Goal: Information Seeking & Learning: Learn about a topic

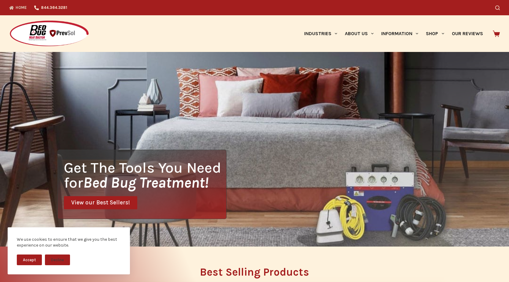
click at [204, 193] on div "Get The Tools You Need for Bed Bug Treatment! View our Best Sellers!" at bounding box center [141, 184] width 169 height 69
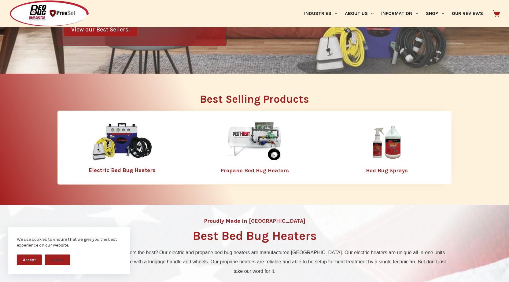
scroll to position [183, 0]
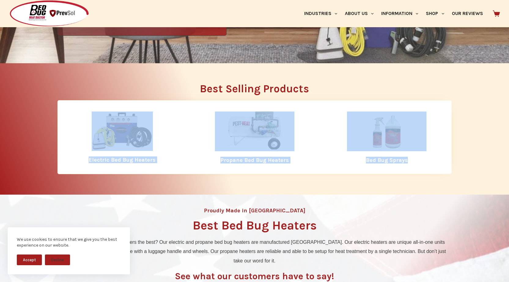
drag, startPoint x: 78, startPoint y: 123, endPoint x: 449, endPoint y: 163, distance: 373.1
click at [449, 163] on div "Electric Bed Bug Heaters Propane Bed Bug Heaters Bed Bug Sprays" at bounding box center [254, 137] width 394 height 74
click at [449, 186] on div "Best Selling Products Electric Bed Bug Heaters Propane Bed Bug Heaters Bed Bug …" at bounding box center [254, 128] width 394 height 131
drag, startPoint x: 430, startPoint y: 167, endPoint x: 115, endPoint y: 85, distance: 325.4
click at [115, 85] on div "Best Selling Products Electric Bed Bug Heaters Propane Bed Bug Heaters Bed Bug …" at bounding box center [254, 128] width 394 height 91
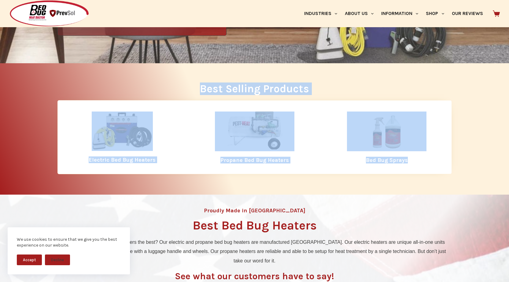
click at [115, 85] on h2 "Best Selling Products" at bounding box center [254, 88] width 394 height 11
drag, startPoint x: 116, startPoint y: 85, endPoint x: 426, endPoint y: 168, distance: 320.6
click at [426, 168] on div "Best Selling Products Electric Bed Bug Heaters Propane Bed Bug Heaters Bed Bug …" at bounding box center [254, 128] width 394 height 91
click at [426, 168] on div "Electric Bed Bug Heaters Propane Bed Bug Heaters Bed Bug Sprays" at bounding box center [254, 137] width 394 height 74
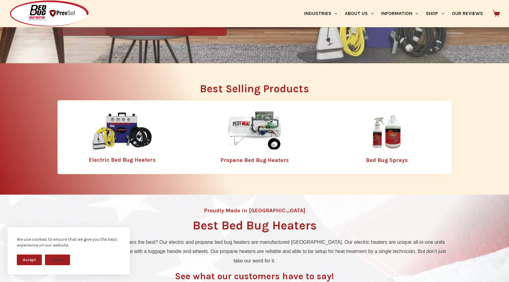
scroll to position [214, 0]
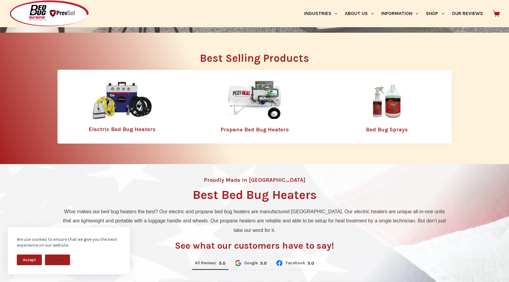
click at [471, 73] on div "Best Selling Products Electric Bed Bug Heaters Propane Bed Bug Heaters Bed Bug …" at bounding box center [254, 98] width 509 height 131
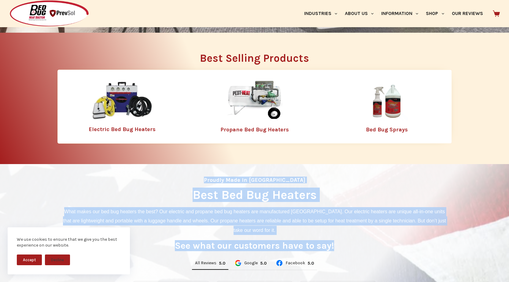
drag, startPoint x: 218, startPoint y: 182, endPoint x: 333, endPoint y: 247, distance: 132.4
click at [333, 247] on div "Proudly Made in America Best Bed Bug Heaters What makes our bed bug heaters the…" at bounding box center [254, 281] width 394 height 214
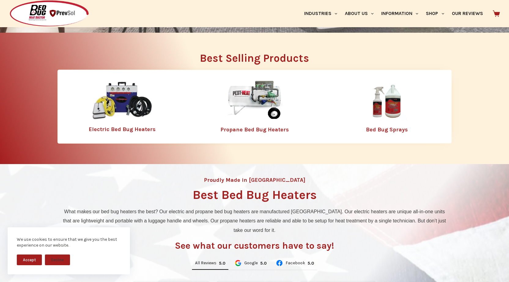
click at [337, 249] on div "Proudly Made in America Best Bed Bug Heaters What makes our bed bug heaters the…" at bounding box center [254, 281] width 394 height 214
click at [337, 246] on div "Proudly Made in America Best Bed Bug Heaters What makes our bed bug heaters the…" at bounding box center [254, 281] width 394 height 214
click at [336, 247] on div "Proudly Made in America Best Bed Bug Heaters What makes our bed bug heaters the…" at bounding box center [254, 281] width 394 height 214
drag, startPoint x: 336, startPoint y: 247, endPoint x: 339, endPoint y: 248, distance: 3.2
click at [339, 248] on div "Proudly Made in America Best Bed Bug Heaters What makes our bed bug heaters the…" at bounding box center [254, 281] width 394 height 214
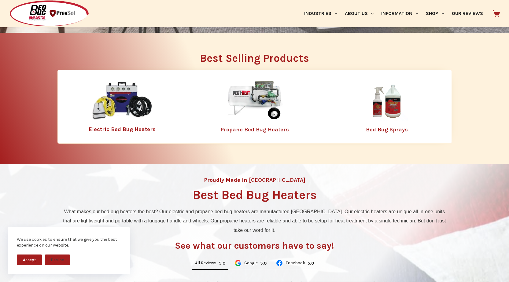
click at [339, 248] on div "Proudly Made in America Best Bed Bug Heaters What makes our bed bug heaters the…" at bounding box center [254, 281] width 394 height 214
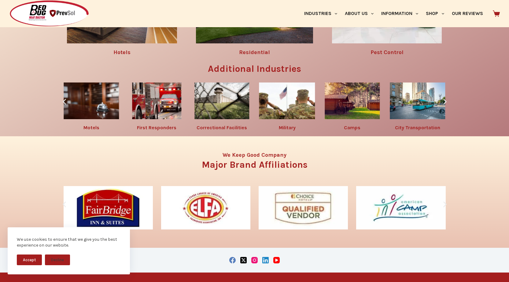
scroll to position [1067, 0]
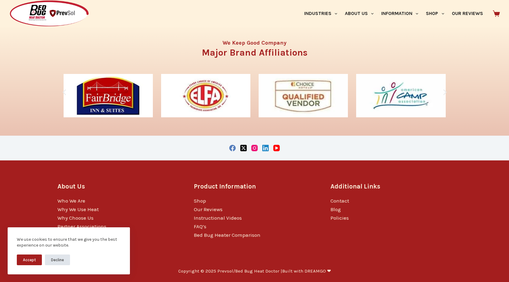
click at [60, 263] on button "Decline" at bounding box center [57, 260] width 25 height 11
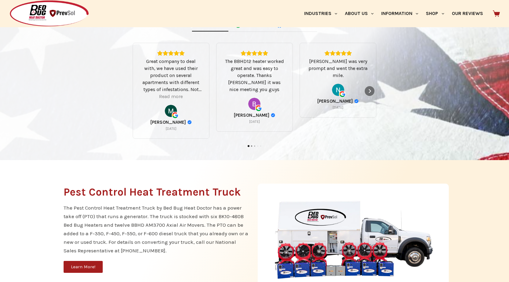
scroll to position [0, 0]
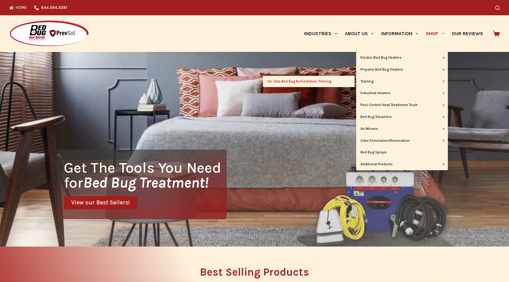
click at [320, 81] on link "On-Site Bed Bug Remediation Training" at bounding box center [309, 82] width 92 height 12
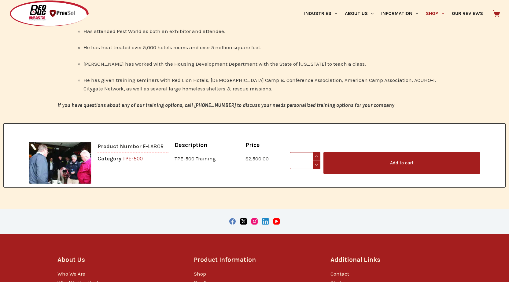
scroll to position [903, 0]
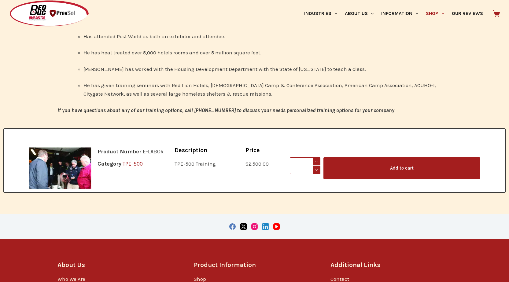
click at [134, 161] on link "TPE-500" at bounding box center [133, 164] width 20 height 7
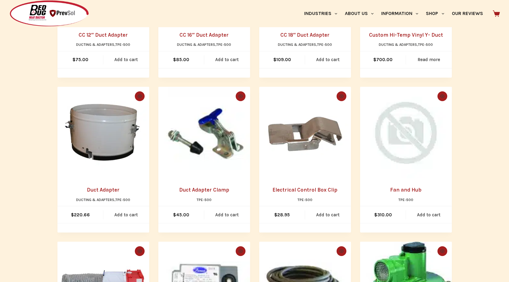
scroll to position [777, 0]
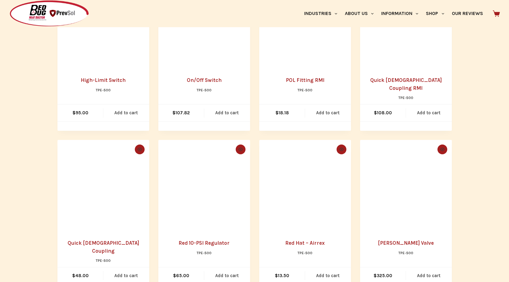
scroll to position [1144, 0]
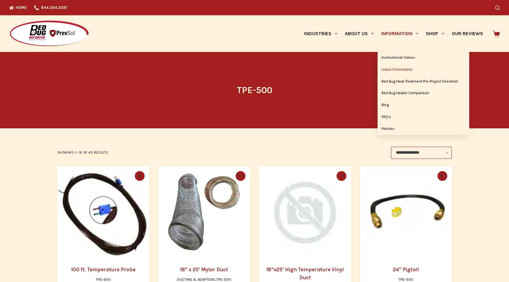
click at [402, 71] on link "Lease Information" at bounding box center [424, 70] width 92 height 12
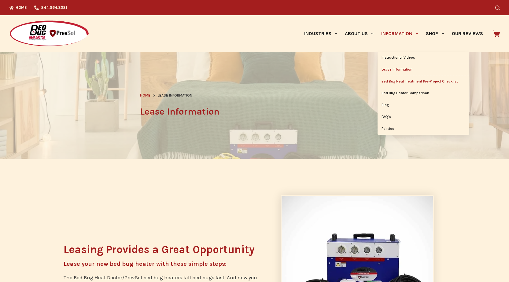
click at [405, 81] on link "Bed Bug Heat Treatment Pre-Project Checklist" at bounding box center [424, 82] width 92 height 12
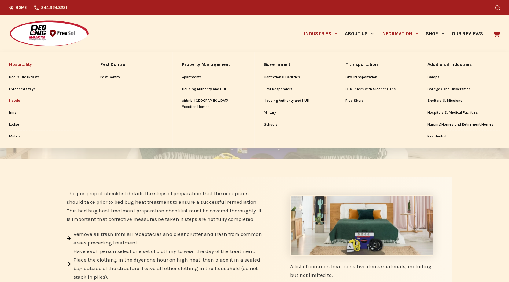
click at [13, 102] on link "Hotels" at bounding box center [45, 101] width 72 height 12
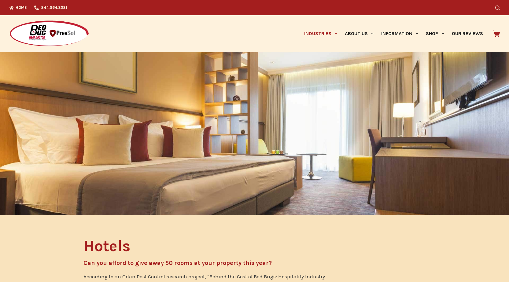
click at [96, 56] on div at bounding box center [254, 133] width 509 height 163
